Goal: Book appointment/travel/reservation

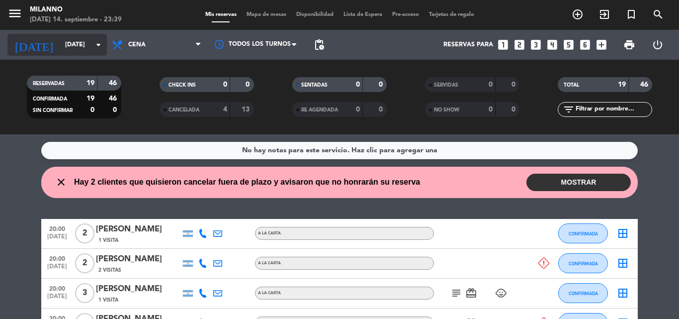
click at [61, 37] on input "[DATE]" at bounding box center [102, 44] width 84 height 17
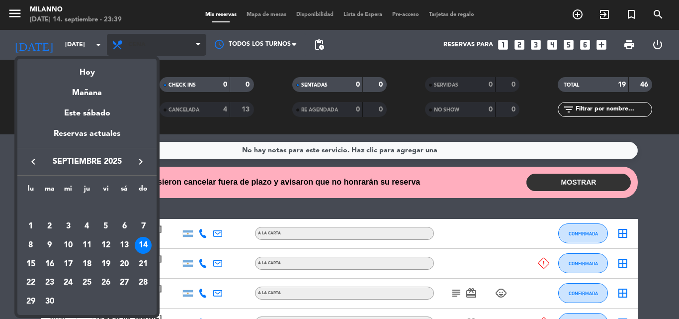
drag, startPoint x: 86, startPoint y: 70, endPoint x: 155, endPoint y: 55, distance: 70.6
click at [87, 70] on div "Hoy" at bounding box center [86, 69] width 139 height 20
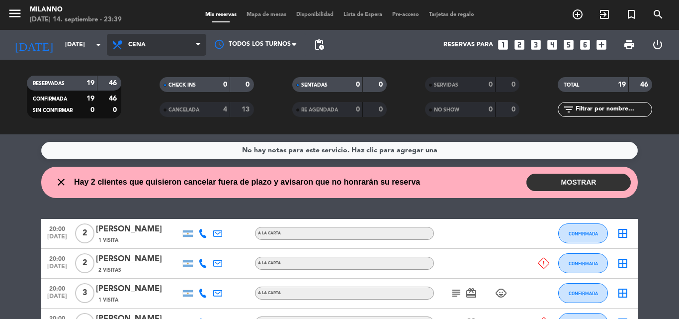
click at [169, 47] on span "Cena" at bounding box center [156, 45] width 99 height 22
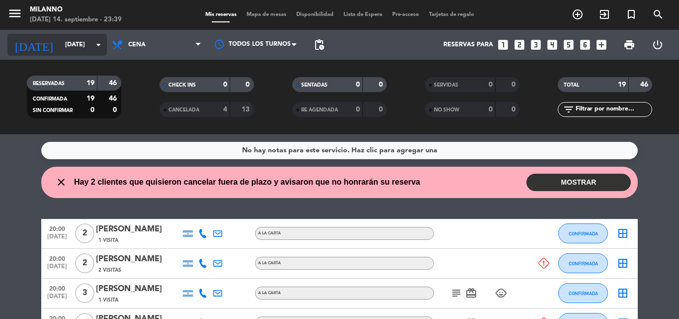
click at [60, 44] on input "[DATE]" at bounding box center [102, 44] width 84 height 17
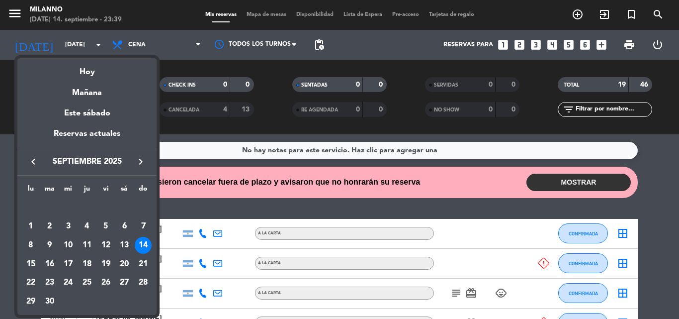
click at [93, 88] on div "Mañana" at bounding box center [86, 89] width 139 height 20
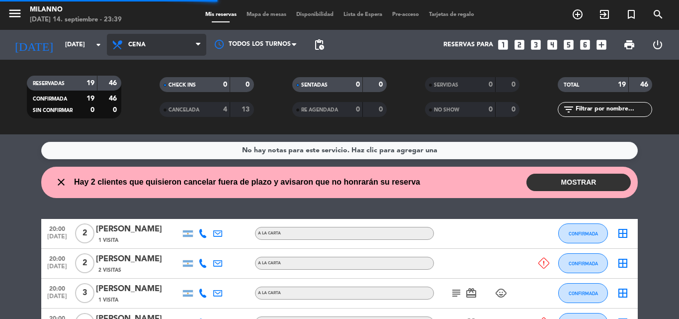
click at [134, 48] on span "Cena" at bounding box center [136, 44] width 17 height 7
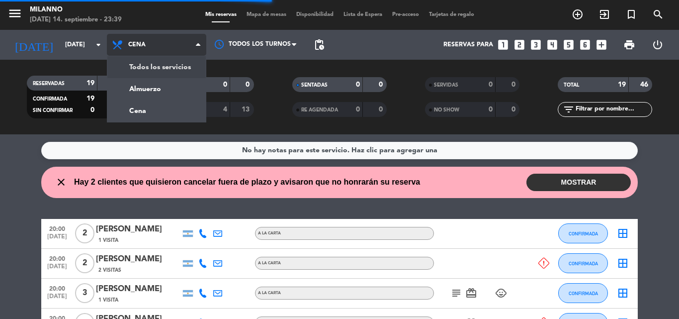
click at [159, 74] on div "menu Milanno [DATE] 14. septiembre - 23:39 Mis reservas Mapa de mesas Disponibi…" at bounding box center [339, 67] width 679 height 134
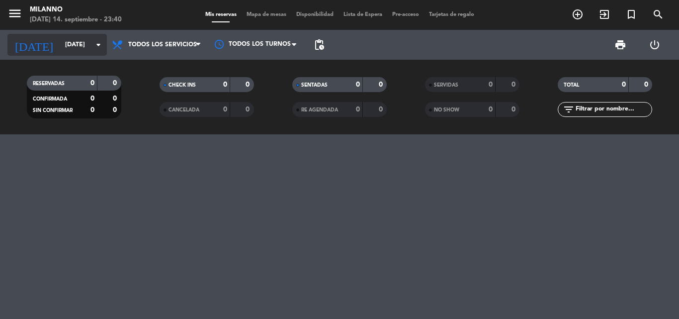
click at [92, 37] on input "[DATE]" at bounding box center [102, 44] width 84 height 17
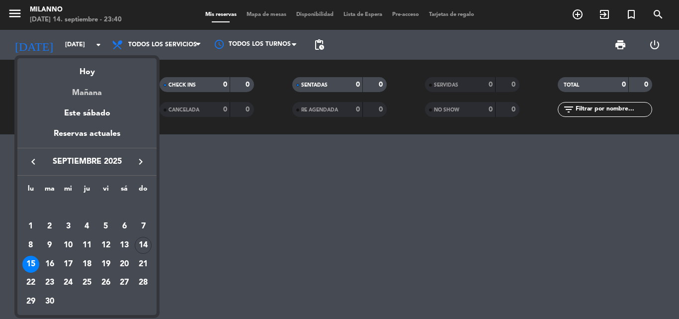
click at [84, 87] on div "Mañana" at bounding box center [86, 89] width 139 height 20
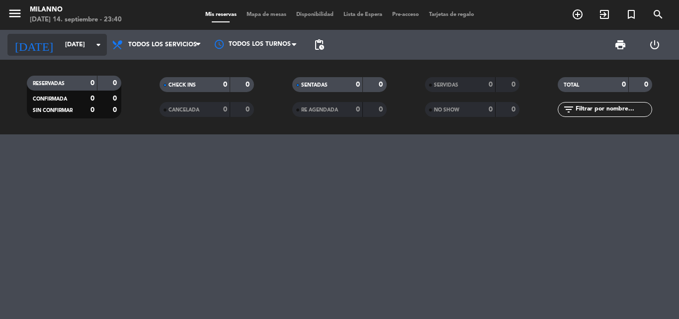
click at [96, 54] on div "[DATE] [DATE] arrow_drop_down" at bounding box center [56, 45] width 99 height 22
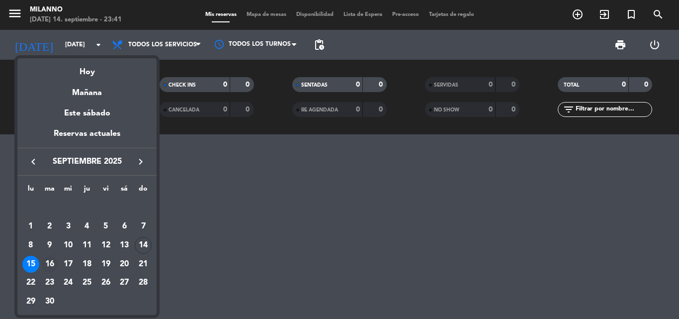
click at [54, 261] on div "16" at bounding box center [49, 264] width 17 height 17
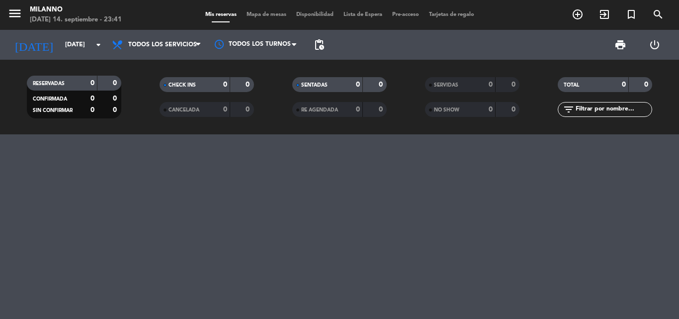
type input "[DATE]"
